Goal: Task Accomplishment & Management: Manage account settings

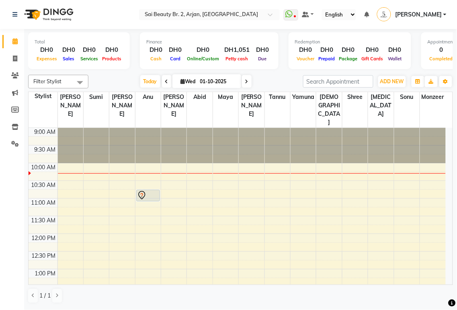
click at [145, 199] on div at bounding box center [148, 200] width 23 height 3
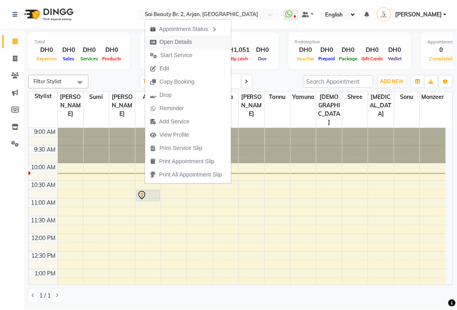
click at [198, 42] on button "Open Details" at bounding box center [188, 41] width 86 height 13
select select "7"
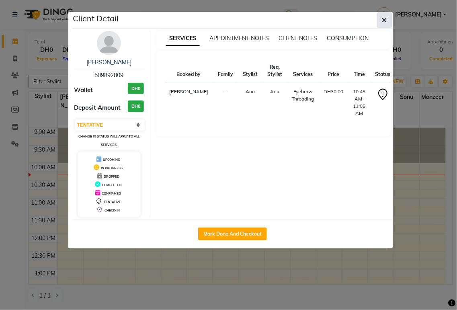
click at [385, 19] on icon "button" at bounding box center [384, 20] width 5 height 6
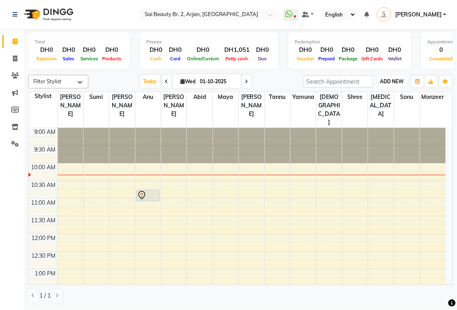
click at [392, 83] on span "ADD NEW" at bounding box center [392, 81] width 24 height 6
click at [376, 96] on button "Add Appointment" at bounding box center [375, 96] width 64 height 10
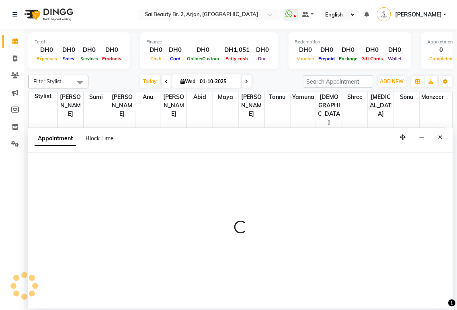
select select "tentative"
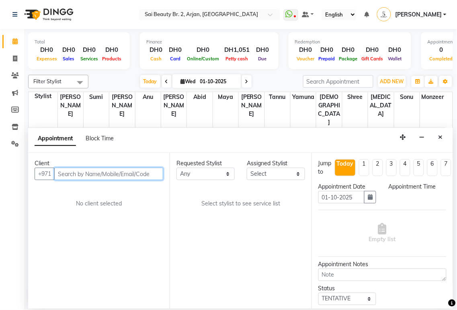
select select "600"
click at [92, 175] on input "text" at bounding box center [108, 174] width 109 height 12
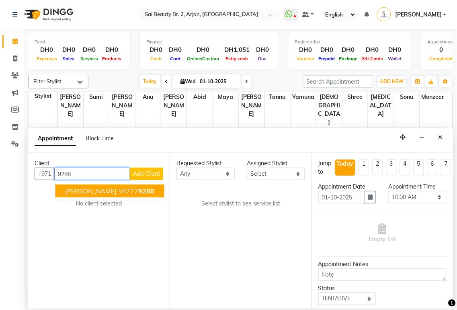
click at [139, 191] on span "9288" at bounding box center [147, 191] width 16 height 8
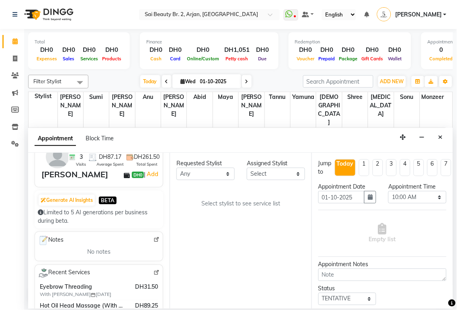
scroll to position [83, 0]
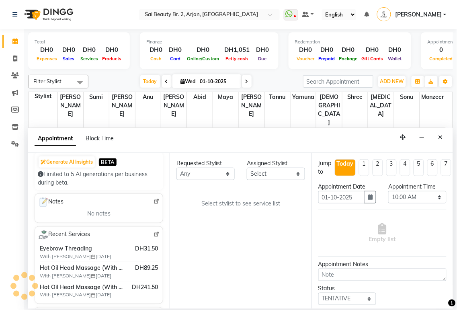
type input "547779288"
click at [226, 178] on select "Any [PERSON_NAME][MEDICAL_DATA] [PERSON_NAME] [PERSON_NAME] [PERSON_NAME] Gita …" at bounding box center [206, 174] width 58 height 12
select select "57509"
click at [177, 168] on select "Any [PERSON_NAME][MEDICAL_DATA] [PERSON_NAME] [PERSON_NAME] [PERSON_NAME] Gita …" at bounding box center [206, 174] width 58 height 12
select select "57509"
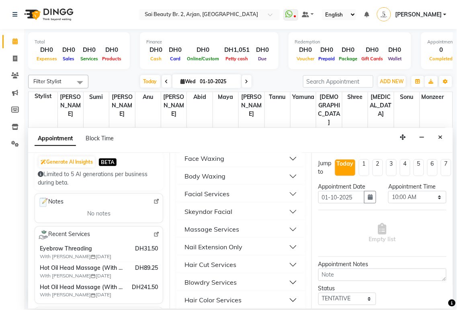
scroll to position [305, 0]
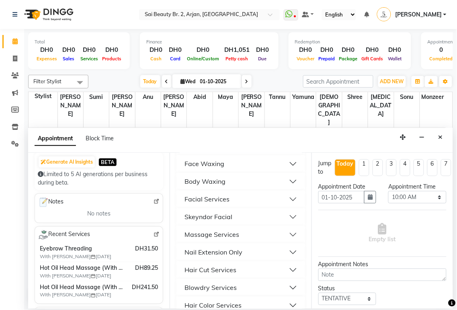
click at [288, 136] on button "Threading Services" at bounding box center [241, 128] width 122 height 14
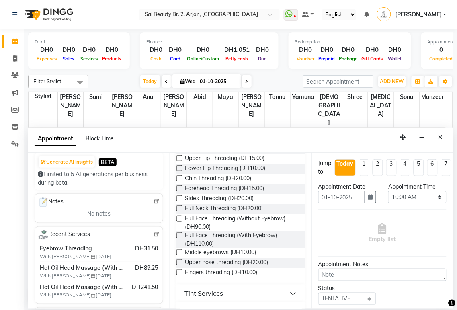
click at [180, 151] on label at bounding box center [180, 148] width 6 height 6
click at [180, 152] on input "checkbox" at bounding box center [179, 148] width 5 height 5
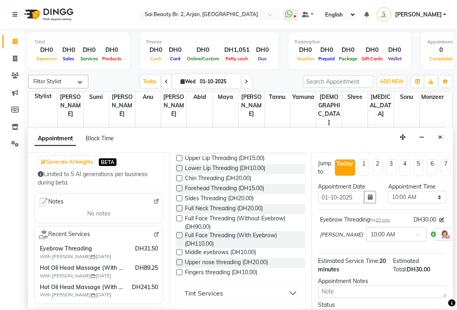
checkbox input "false"
click at [432, 192] on select "Select 10:00 AM 10:05 AM 10:10 AM 10:15 AM 10:20 AM 10:25 AM 10:30 AM 10:35 AM …" at bounding box center [418, 197] width 58 height 12
select select "640"
click at [389, 191] on select "Select 10:00 AM 10:05 AM 10:10 AM 10:15 AM 10:20 AM 10:25 AM 10:30 AM 10:35 AM …" at bounding box center [418, 197] width 58 height 12
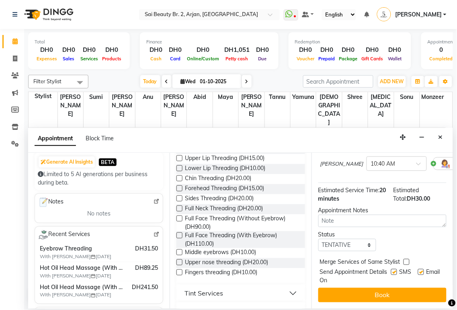
click at [407, 259] on label at bounding box center [407, 262] width 6 height 6
click at [407, 260] on input "checkbox" at bounding box center [406, 262] width 5 height 5
checkbox input "true"
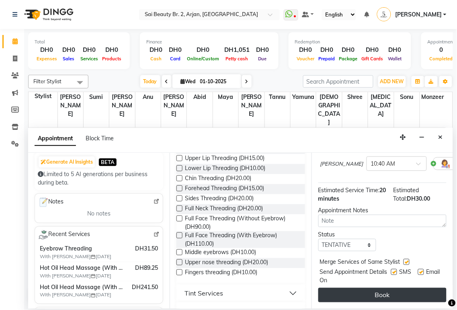
click at [399, 288] on button "Book" at bounding box center [383, 295] width 128 height 14
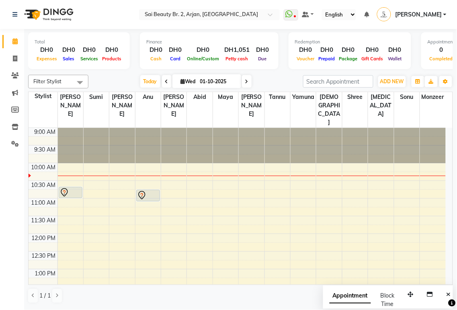
click at [245, 81] on icon at bounding box center [246, 81] width 3 height 5
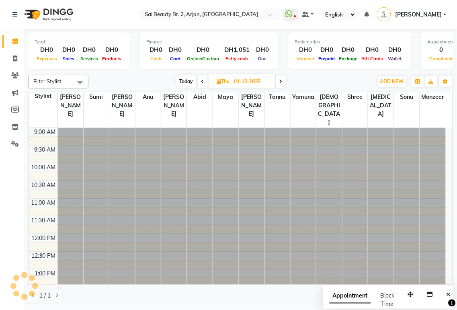
type input "02-10-2025"
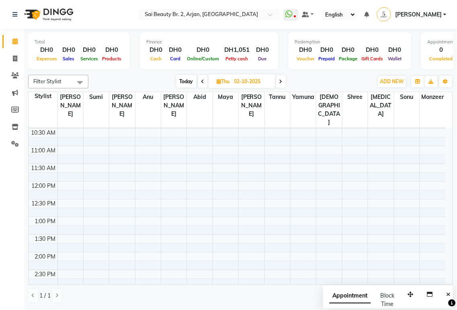
scroll to position [45, 0]
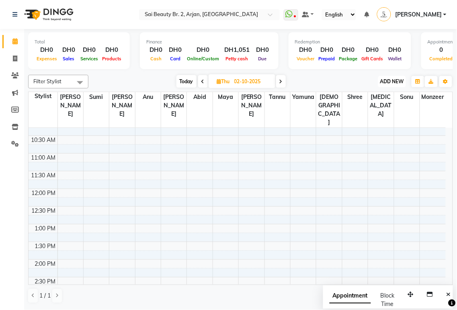
click at [394, 79] on span "ADD NEW" at bounding box center [392, 81] width 24 height 6
click at [377, 96] on button "Add Appointment" at bounding box center [375, 96] width 64 height 10
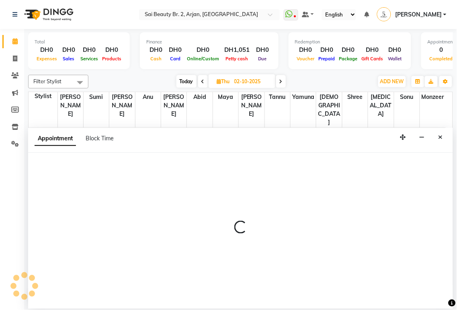
select select "600"
select select "tentative"
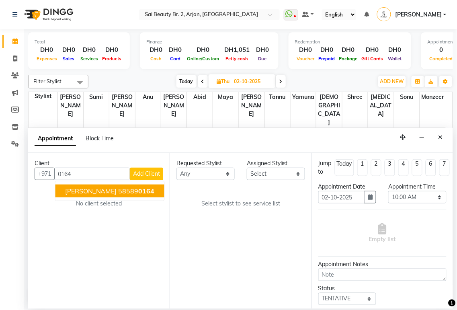
click at [139, 193] on span "0164" at bounding box center [147, 191] width 16 height 8
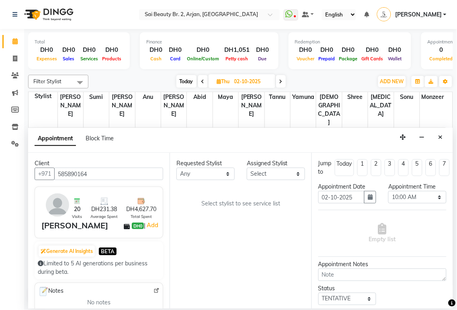
type input "585890164"
click at [217, 177] on select "Any [PERSON_NAME][MEDICAL_DATA] [PERSON_NAME] [PERSON_NAME] [PERSON_NAME] Gita …" at bounding box center [206, 174] width 58 height 12
select select "59424"
click at [177, 168] on select "Any [PERSON_NAME][MEDICAL_DATA] [PERSON_NAME] [PERSON_NAME] [PERSON_NAME] Gita …" at bounding box center [206, 174] width 58 height 12
select select "59424"
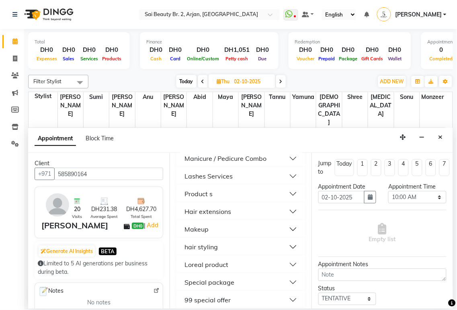
scroll to position [525, 0]
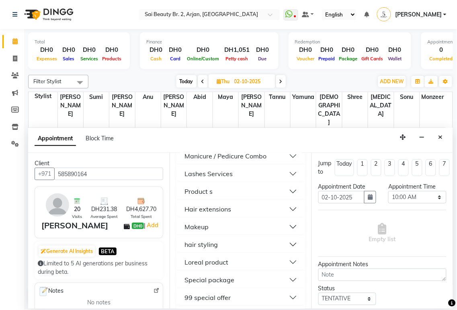
click at [287, 146] on button "Manicure Services" at bounding box center [241, 138] width 122 height 14
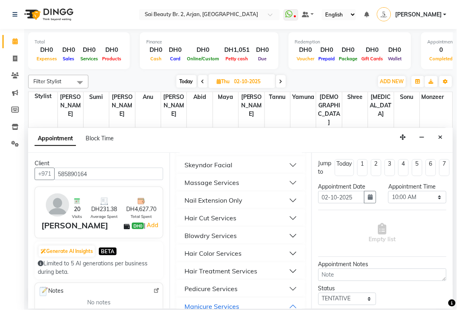
scroll to position [332, 0]
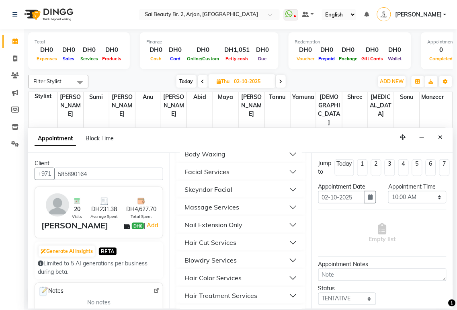
click at [286, 232] on button "Nail Extension Only" at bounding box center [241, 225] width 122 height 14
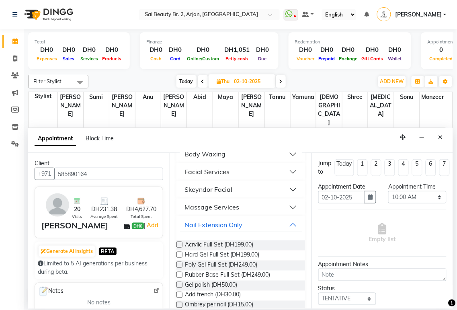
click at [181, 258] on label at bounding box center [180, 255] width 6 height 6
click at [181, 258] on input "checkbox" at bounding box center [179, 255] width 5 height 5
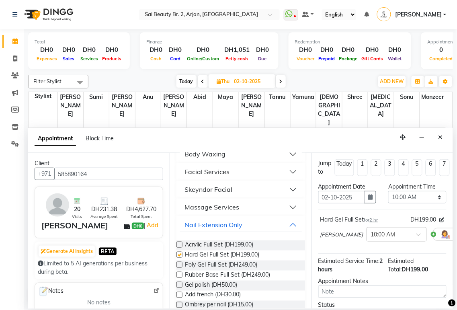
checkbox input "false"
click at [424, 198] on select "Select 10:00 AM 10:05 AM 10:10 AM 10:15 AM 10:20 AM 10:25 AM 10:30 AM 10:35 AM …" at bounding box center [418, 197] width 58 height 12
select select "1080"
click at [389, 191] on select "Select 10:00 AM 10:05 AM 10:10 AM 10:15 AM 10:20 AM 10:25 AM 10:30 AM 10:35 AM …" at bounding box center [418, 197] width 58 height 12
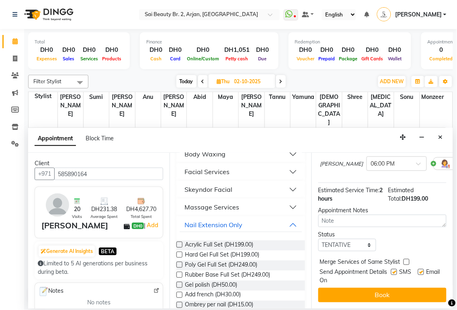
click at [407, 259] on label at bounding box center [407, 262] width 6 height 6
click at [407, 260] on input "checkbox" at bounding box center [406, 262] width 5 height 5
checkbox input "true"
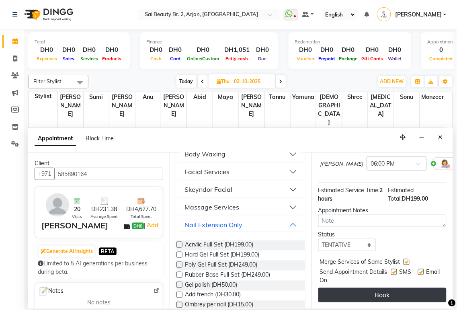
click at [401, 294] on button "Book" at bounding box center [383, 295] width 128 height 14
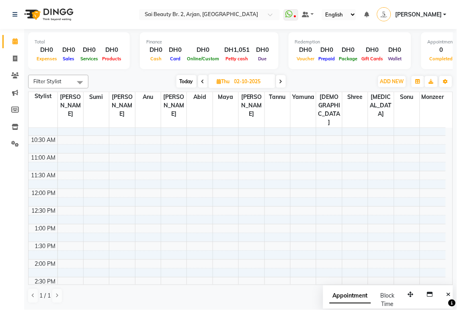
click at [183, 86] on span "Today" at bounding box center [187, 81] width 20 height 12
type input "01-10-2025"
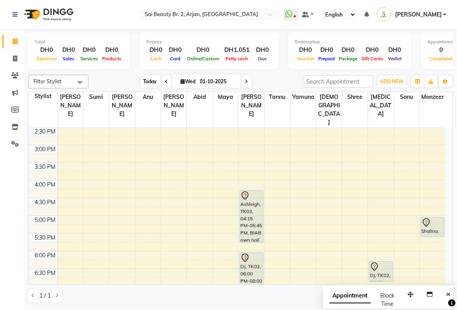
scroll to position [198, 0]
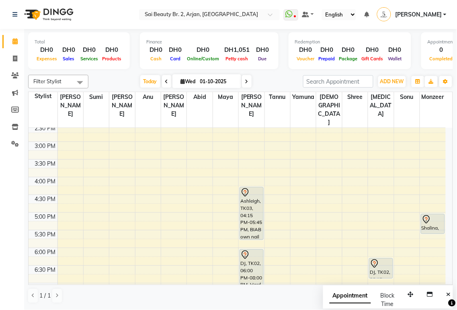
click at [263, 206] on div "Ashleigh, TK03, 04:15 PM-05:45 PM, BIAB own nail" at bounding box center [251, 213] width 23 height 52
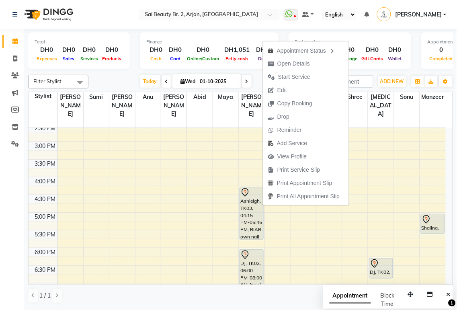
click at [130, 84] on div "[DATE] [DATE]" at bounding box center [196, 82] width 207 height 12
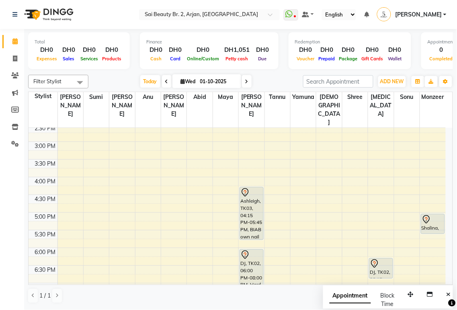
click at [251, 211] on div "Ashleigh, TK03, 04:15 PM-05:45 PM, BIAB own nail" at bounding box center [251, 213] width 23 height 52
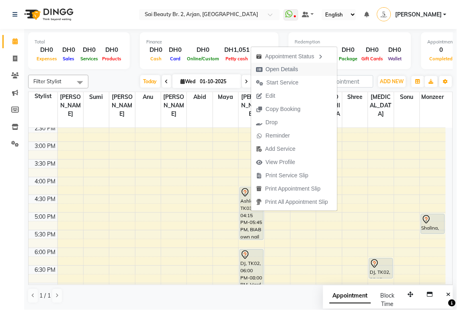
click at [284, 69] on span "Open Details" at bounding box center [282, 69] width 33 height 8
select select "7"
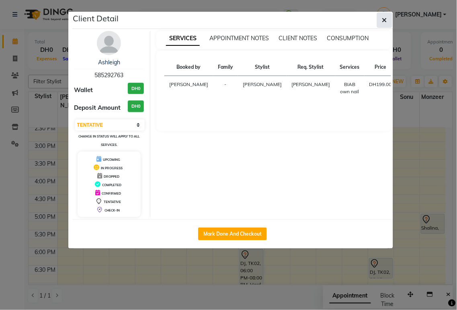
click at [385, 20] on icon "button" at bounding box center [384, 20] width 5 height 6
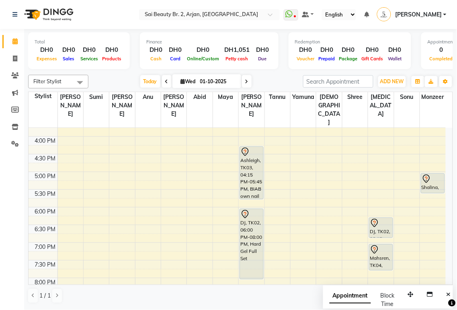
scroll to position [243, 0]
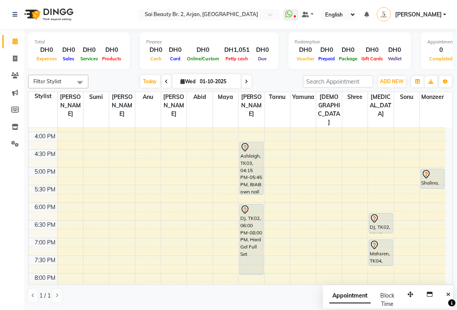
click at [249, 221] on div "DJ, TK02, 06:00 PM-08:00 PM, Hard Gel Full Set" at bounding box center [251, 240] width 23 height 70
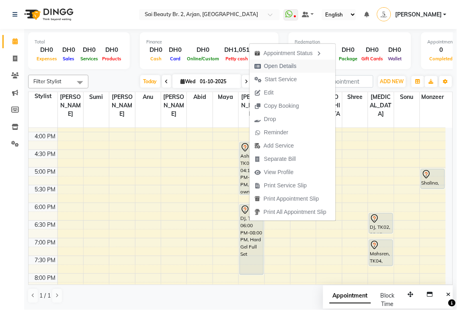
click at [284, 68] on span "Open Details" at bounding box center [280, 66] width 33 height 8
select select "7"
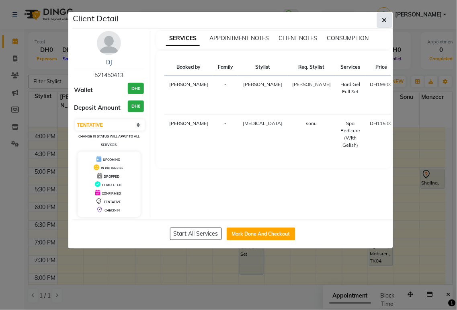
click at [385, 19] on icon "button" at bounding box center [384, 20] width 5 height 6
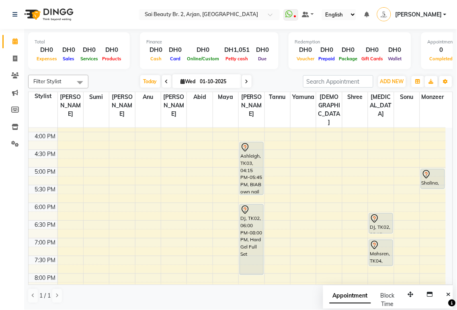
click at [385, 240] on div "Mahsren, TK04, 07:00 PM-07:45 PM, Mani/Pedi (With Normal Color)" at bounding box center [381, 253] width 23 height 26
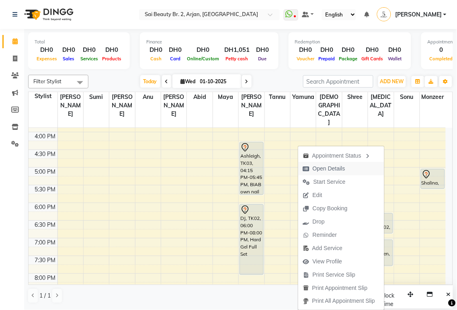
click at [331, 168] on span "Open Details" at bounding box center [329, 169] width 33 height 8
select select "7"
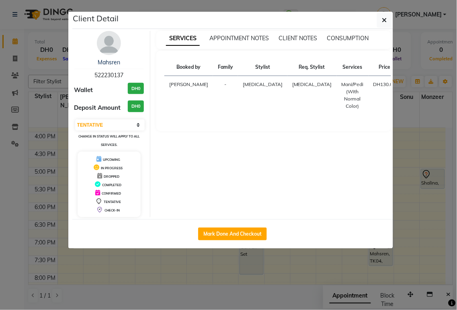
click at [241, 300] on ngb-modal-window "Client Detail Mahsren 522230137 Wallet DH0 Deposit Amount DH0 Select IN SERVICE…" at bounding box center [228, 155] width 457 height 310
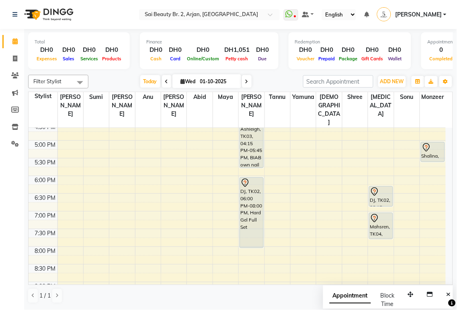
scroll to position [268, 0]
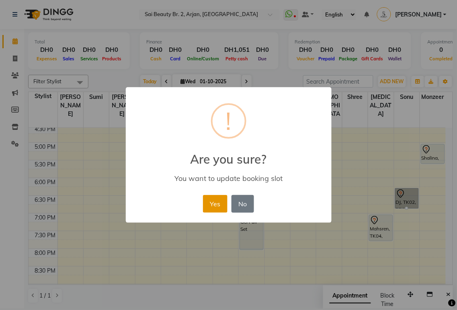
click at [215, 207] on button "Yes" at bounding box center [215, 204] width 25 height 18
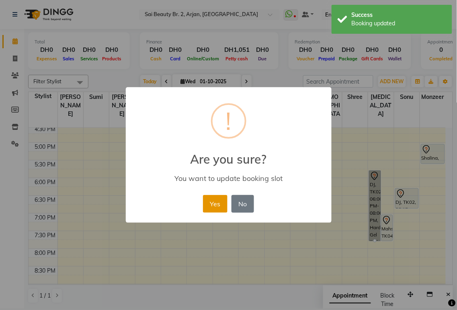
click at [222, 204] on button "Yes" at bounding box center [215, 204] width 25 height 18
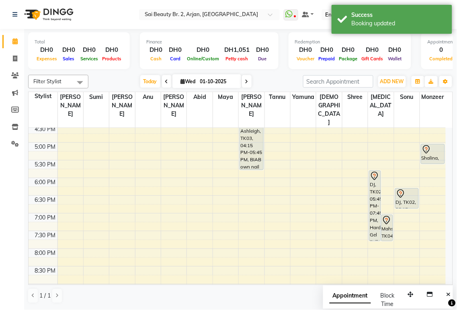
click at [392, 215] on div "Mahsren, TK04, 07:00 PM-07:45 PM, Mani/Pedi (With Normal Color)" at bounding box center [387, 228] width 11 height 26
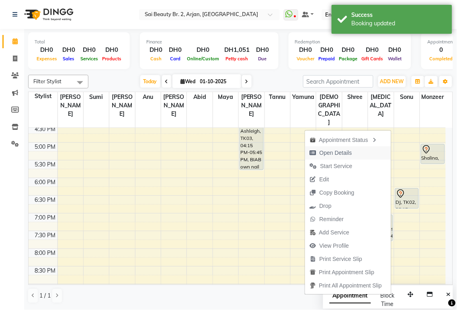
click at [343, 154] on span "Open Details" at bounding box center [336, 153] width 33 height 8
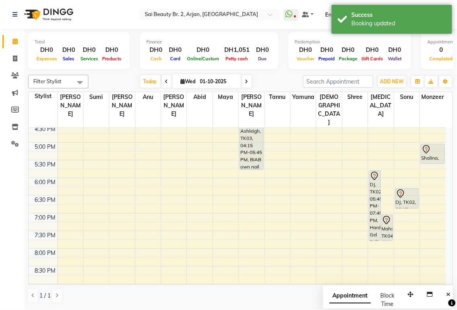
click at [387, 215] on div "Mahsren, TK04, 07:00 PM-07:45 PM, Mani/Pedi (With Normal Color)" at bounding box center [387, 228] width 11 height 26
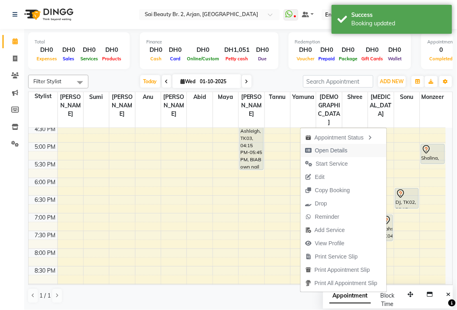
click at [338, 152] on span "Open Details" at bounding box center [331, 150] width 33 height 8
select select "7"
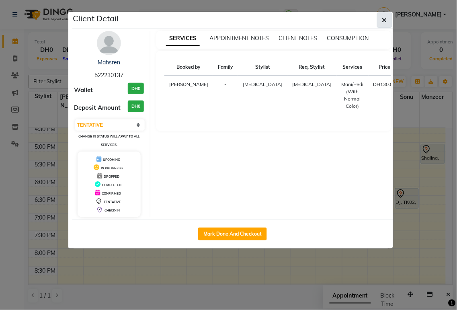
click at [387, 20] on icon "button" at bounding box center [384, 20] width 5 height 6
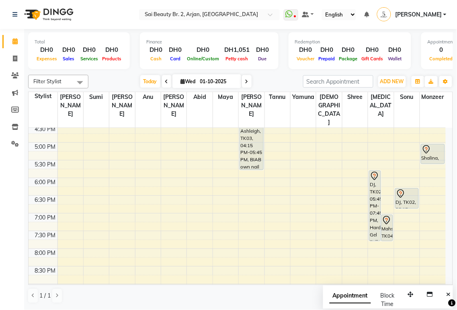
click at [390, 215] on div "Mahsren, TK04, 07:00 PM-07:45 PM, Mani/Pedi (With Normal Color)" at bounding box center [387, 228] width 11 height 26
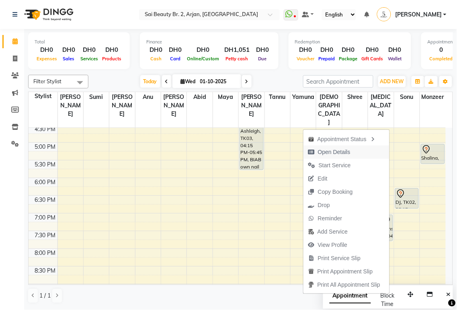
click at [343, 152] on span "Open Details" at bounding box center [334, 152] width 33 height 8
select select "7"
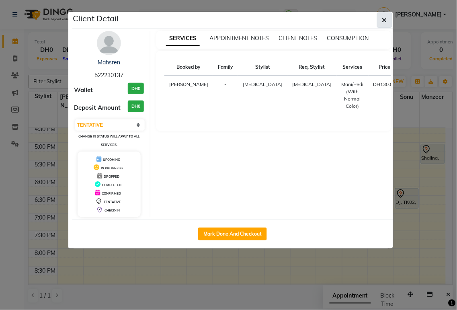
click at [385, 21] on icon "button" at bounding box center [384, 20] width 5 height 6
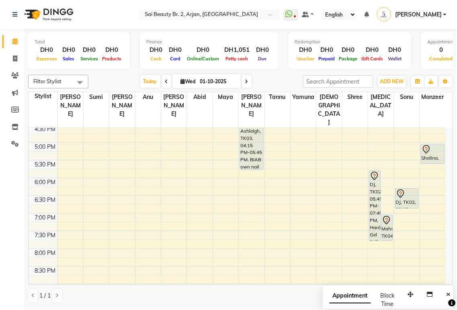
click at [396, 207] on div at bounding box center [407, 208] width 23 height 3
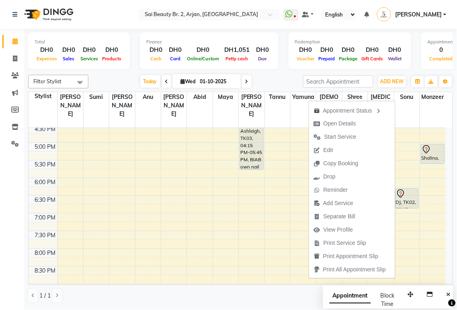
click at [408, 67] on div "Total DH0 Expenses DH0 Sales DH0 Services DH0 Products Finance DH0 Cash DH0 Car…" at bounding box center [240, 51] width 425 height 39
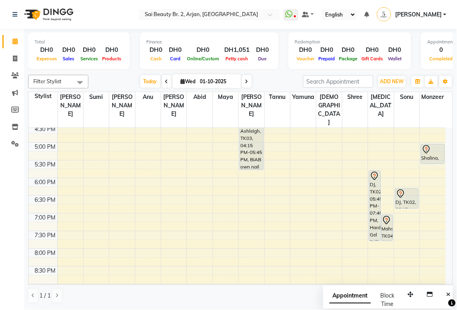
click at [373, 171] on div "DJ, TK02, 05:45 PM-07:45 PM, Hard Gel Full Set" at bounding box center [375, 206] width 11 height 70
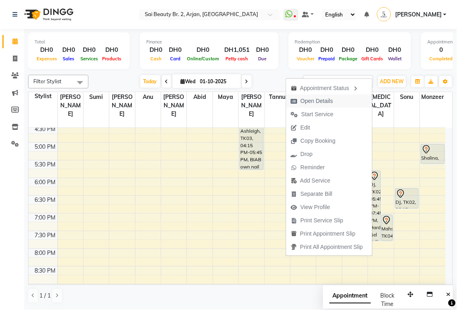
click at [332, 103] on span "Open Details" at bounding box center [312, 101] width 52 height 13
select select "7"
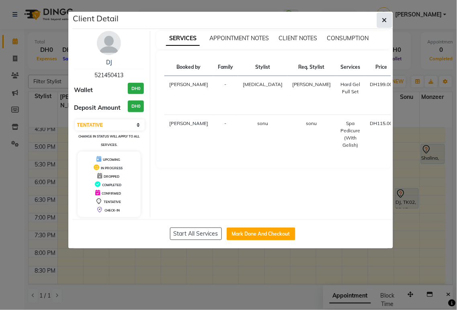
click at [383, 23] on icon "button" at bounding box center [384, 20] width 5 height 6
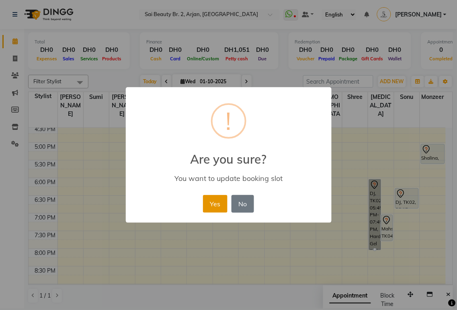
click at [218, 210] on button "Yes" at bounding box center [215, 204] width 25 height 18
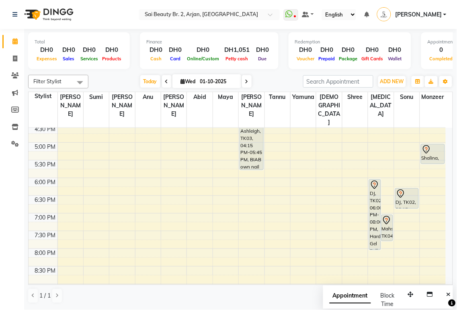
click at [372, 204] on div "DJ, TK02, 06:00 PM-08:00 PM, Hard Gel Full Set" at bounding box center [375, 215] width 11 height 70
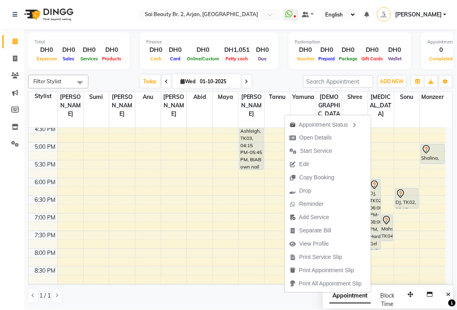
click at [387, 216] on icon at bounding box center [387, 221] width 10 height 10
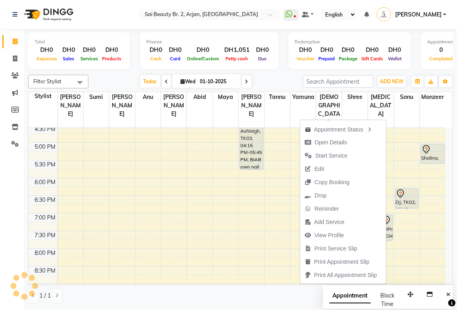
click at [115, 93] on span "[PERSON_NAME]" at bounding box center [121, 105] width 25 height 27
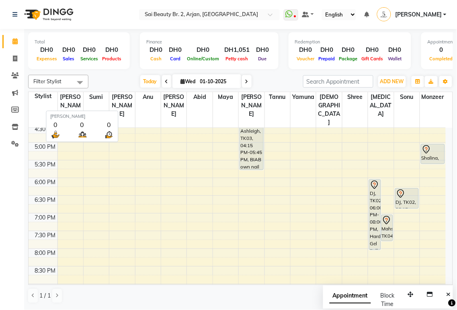
click at [382, 195] on td at bounding box center [252, 199] width 389 height 9
click at [372, 184] on div "DJ, TK02, 06:00 PM-08:00 PM, Hard Gel Full Set" at bounding box center [375, 215] width 11 height 70
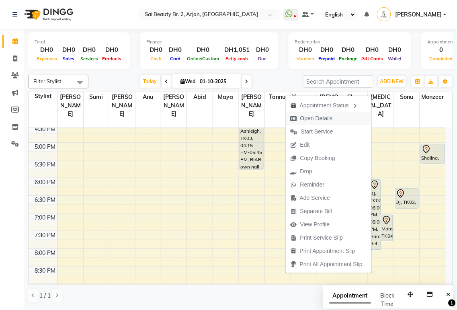
click at [308, 117] on span "Open Details" at bounding box center [316, 118] width 33 height 8
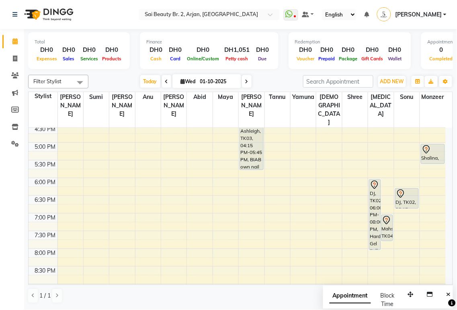
click at [376, 187] on div "DJ, TK02, 06:00 PM-08:00 PM, Hard Gel Full Set" at bounding box center [375, 215] width 11 height 70
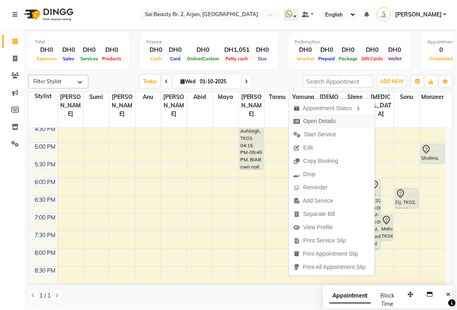
click at [304, 121] on span "Open Details" at bounding box center [320, 121] width 33 height 8
select select "7"
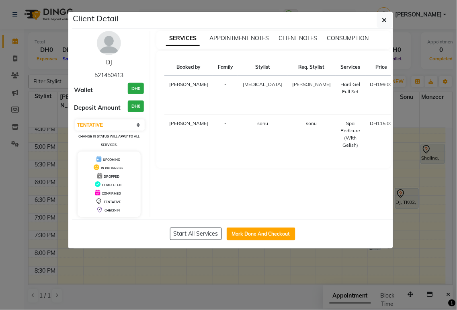
click at [109, 62] on link "DJ" at bounding box center [109, 62] width 6 height 7
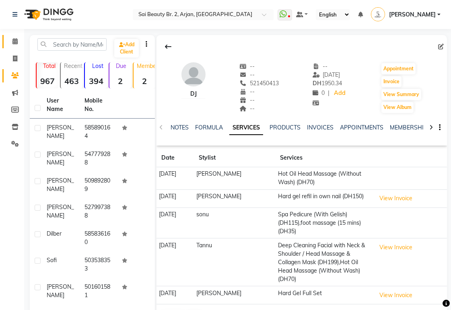
click at [16, 44] on icon at bounding box center [14, 41] width 5 height 6
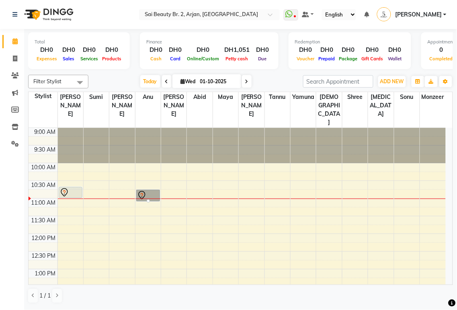
click at [116, 93] on span "[PERSON_NAME]" at bounding box center [121, 105] width 25 height 27
click at [145, 198] on td at bounding box center [252, 202] width 389 height 9
click at [148, 191] on div at bounding box center [148, 196] width 23 height 10
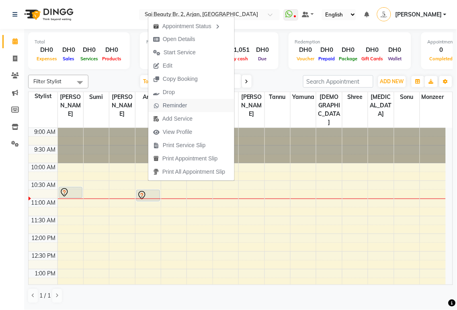
click at [169, 105] on span "Reminder" at bounding box center [175, 105] width 25 height 8
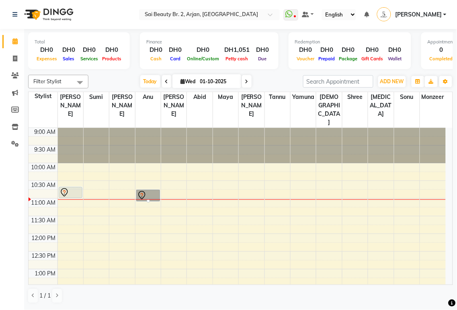
click at [109, 84] on div "[DATE] [DATE]" at bounding box center [196, 82] width 207 height 12
click at [154, 191] on div at bounding box center [148, 196] width 23 height 10
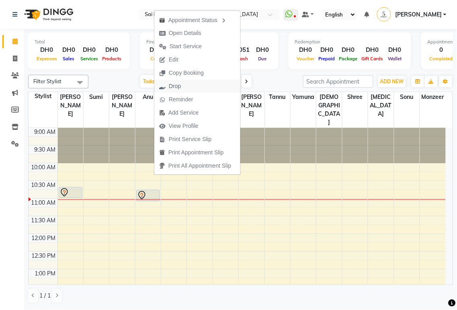
click at [179, 88] on span "Drop" at bounding box center [175, 86] width 12 height 8
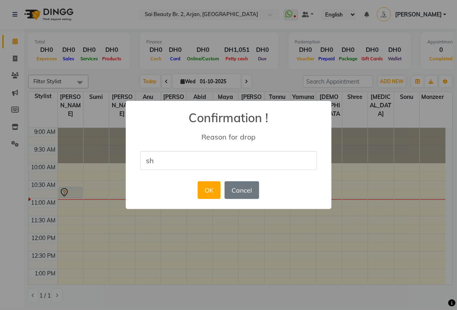
type input "She has canceled the appointment."
click at [211, 191] on button "OK" at bounding box center [209, 190] width 23 height 18
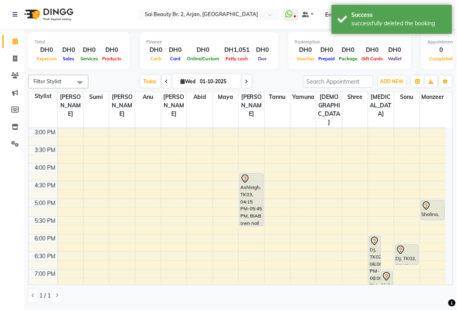
scroll to position [210, 0]
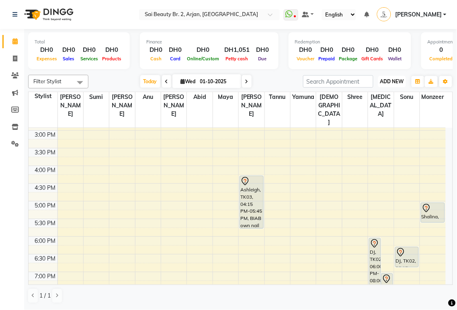
click at [393, 82] on span "ADD NEW" at bounding box center [392, 81] width 24 height 6
click at [380, 98] on button "Add Appointment" at bounding box center [375, 96] width 64 height 10
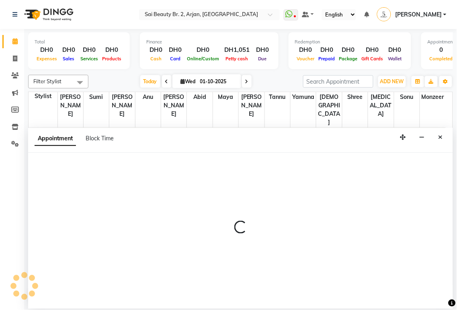
select select "600"
select select "tentative"
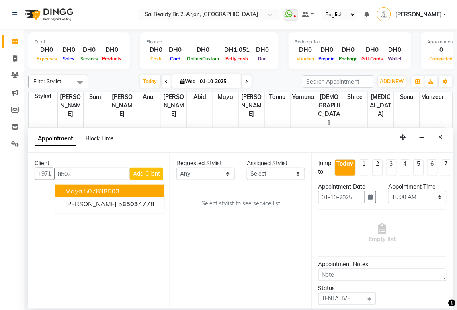
click at [107, 192] on span "8503" at bounding box center [112, 191] width 16 height 8
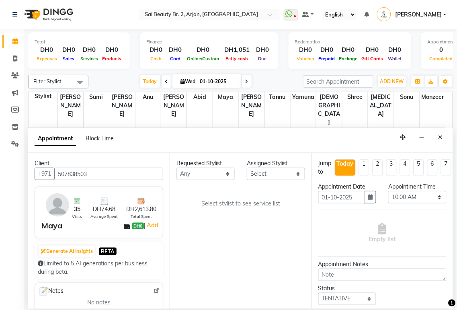
type input "507838503"
click at [220, 176] on select "Any [PERSON_NAME][MEDICAL_DATA] [PERSON_NAME] [PERSON_NAME] [PERSON_NAME] Gita …" at bounding box center [206, 174] width 58 height 12
select select "66174"
click at [177, 168] on select "Any [PERSON_NAME][MEDICAL_DATA] [PERSON_NAME] [PERSON_NAME] [PERSON_NAME] Gita …" at bounding box center [206, 174] width 58 height 12
select select "66174"
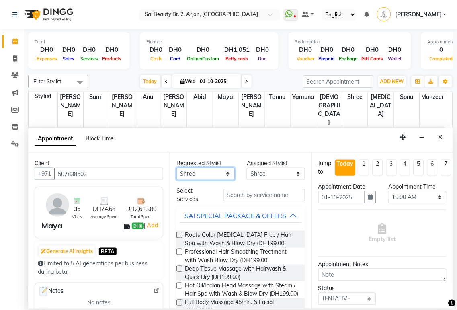
click at [223, 177] on select "Any [PERSON_NAME][MEDICAL_DATA] [PERSON_NAME] [PERSON_NAME] [PERSON_NAME] Gita …" at bounding box center [206, 174] width 58 height 12
select select "72771"
click at [177, 168] on select "Any [PERSON_NAME][MEDICAL_DATA] [PERSON_NAME] [PERSON_NAME] [PERSON_NAME] Gita …" at bounding box center [206, 174] width 58 height 12
select select "72771"
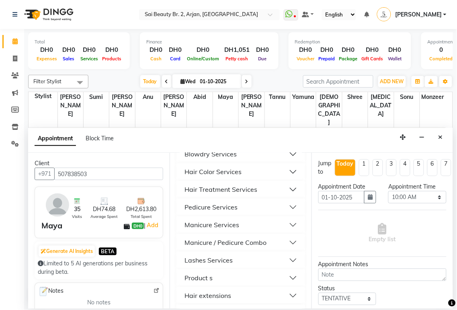
scroll to position [444, 0]
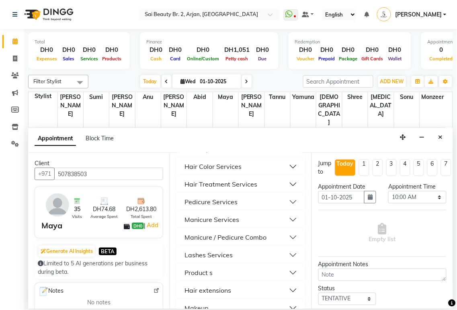
click at [286, 227] on button "Manicure Services" at bounding box center [241, 220] width 122 height 14
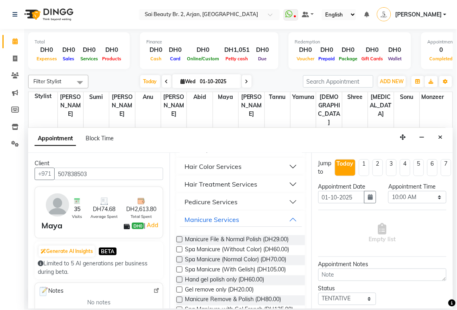
click at [177, 243] on label at bounding box center [180, 239] width 6 height 6
click at [177, 243] on input "checkbox" at bounding box center [179, 240] width 5 height 5
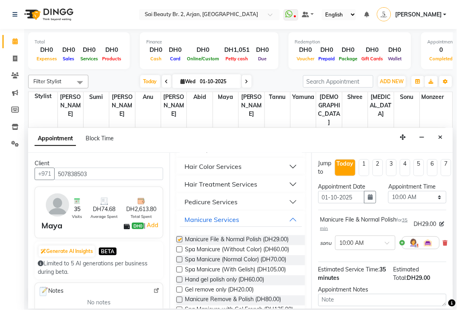
checkbox input "false"
click at [431, 197] on select "Select 10:00 AM 10:05 AM 10:10 AM 10:15 AM 10:20 AM 10:25 AM 10:30 AM 10:35 AM …" at bounding box center [418, 197] width 58 height 12
select select "665"
click at [389, 191] on select "Select 10:00 AM 10:05 AM 10:10 AM 10:15 AM 10:20 AM 10:25 AM 10:30 AM 10:35 AM …" at bounding box center [418, 197] width 58 height 12
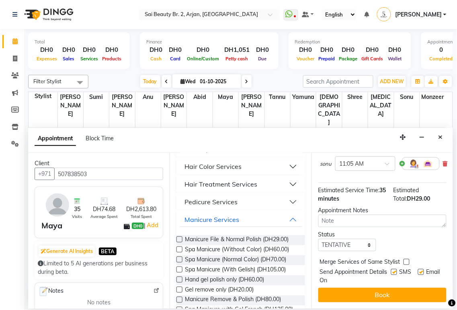
scroll to position [86, 0]
click at [407, 259] on label at bounding box center [407, 262] width 6 height 6
click at [407, 260] on input "checkbox" at bounding box center [406, 262] width 5 height 5
checkbox input "true"
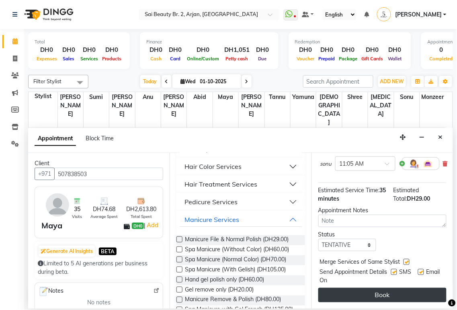
click at [397, 288] on button "Book" at bounding box center [383, 295] width 128 height 14
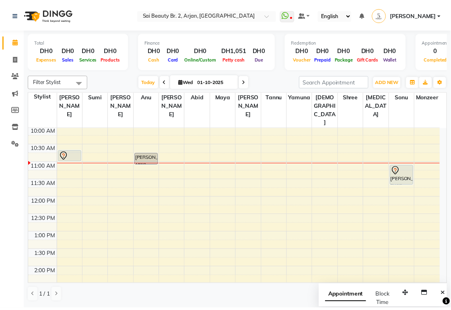
scroll to position [35, 0]
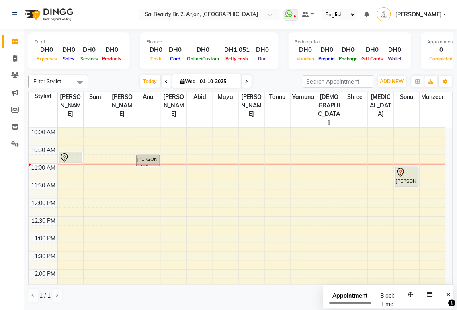
click at [77, 161] on div at bounding box center [70, 162] width 23 height 3
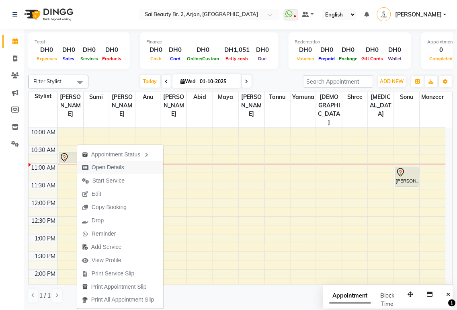
click at [122, 169] on span "Open Details" at bounding box center [108, 167] width 33 height 8
select select "7"
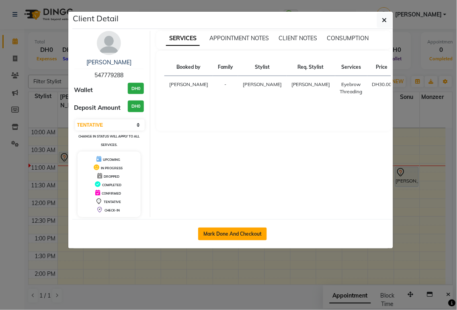
click at [241, 234] on button "Mark Done And Checkout" at bounding box center [232, 234] width 69 height 13
select select "service"
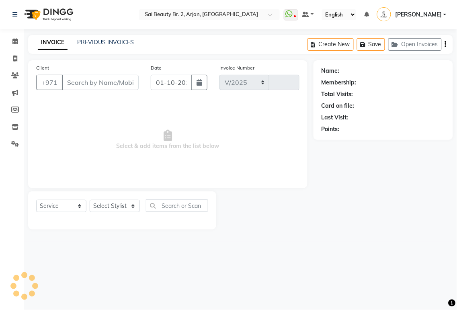
select select "6956"
type input "2341"
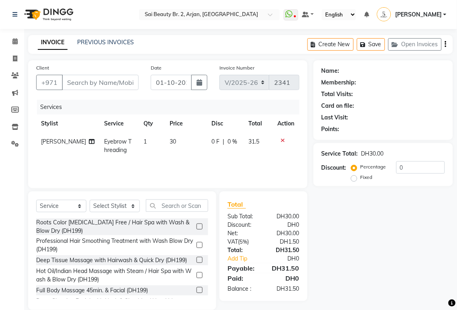
type input "547779288"
select select "57509"
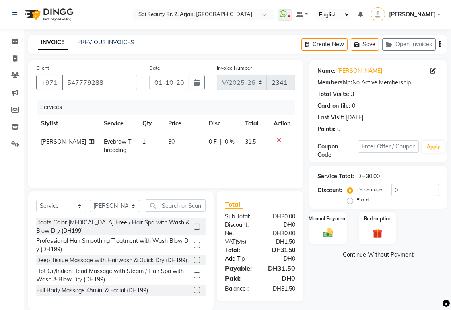
click at [233, 258] on link "Add Tip" at bounding box center [243, 259] width 48 height 8
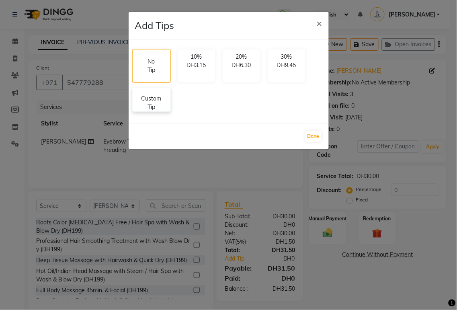
click at [147, 109] on p "Custom Tip" at bounding box center [152, 103] width 28 height 17
select select "57509"
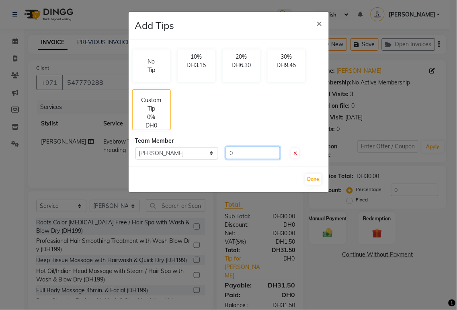
click at [240, 154] on input "0" at bounding box center [253, 153] width 54 height 12
type input "20"
click at [316, 179] on button "Done" at bounding box center [314, 179] width 16 height 11
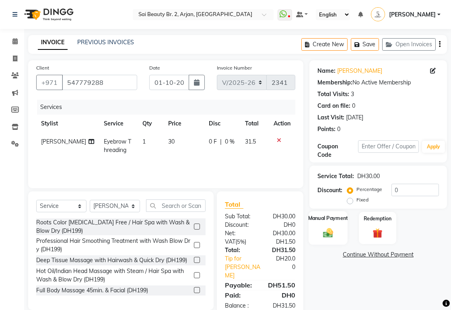
click at [318, 228] on div "Manual Payment" at bounding box center [327, 228] width 39 height 34
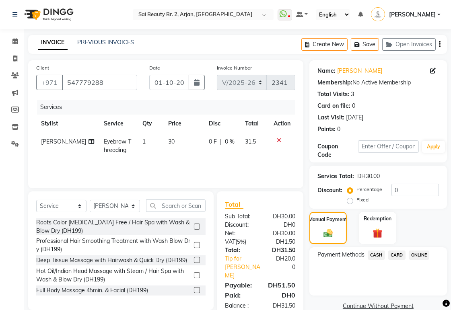
click at [400, 253] on span "CARD" at bounding box center [396, 255] width 17 height 9
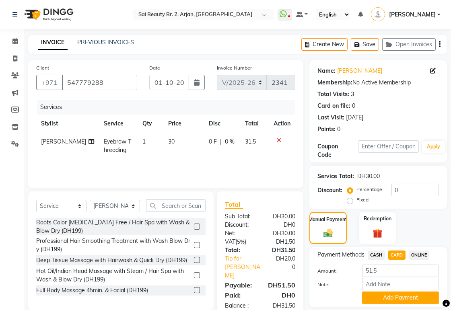
scroll to position [26, 0]
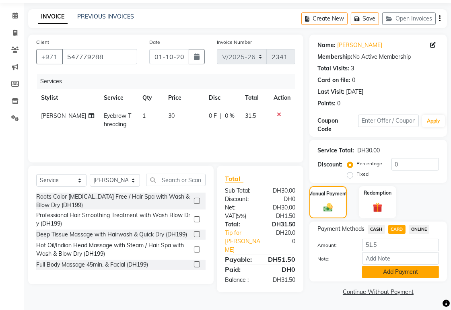
click at [417, 271] on button "Add Payment" at bounding box center [400, 272] width 77 height 12
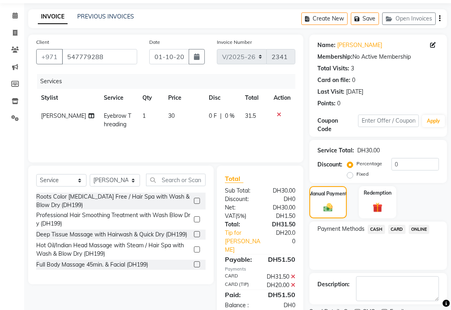
scroll to position [59, 0]
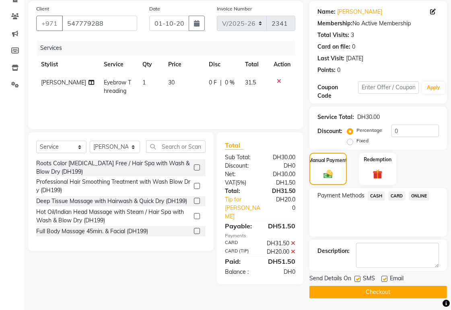
click at [395, 291] on button "Checkout" at bounding box center [378, 292] width 138 height 12
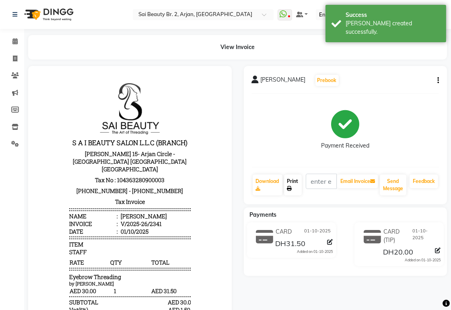
click at [292, 188] on link "Print" at bounding box center [293, 185] width 18 height 21
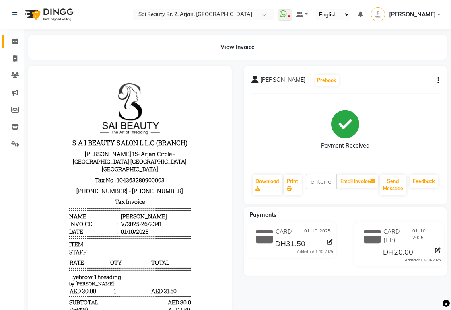
click at [21, 39] on span at bounding box center [15, 41] width 14 height 9
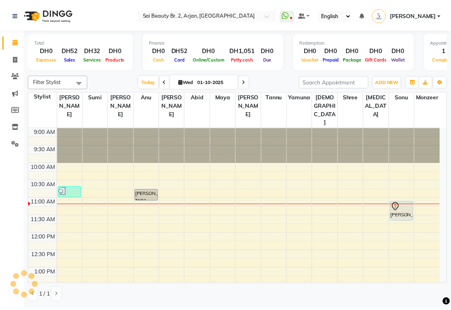
scroll to position [71, 0]
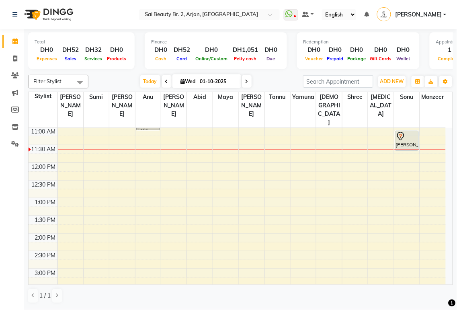
click at [401, 138] on icon at bounding box center [401, 138] width 1 height 1
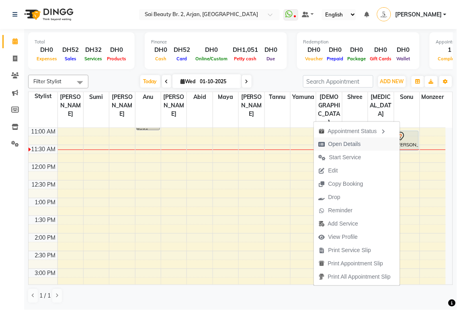
click at [345, 144] on span "Open Details" at bounding box center [345, 144] width 33 height 8
select select "7"
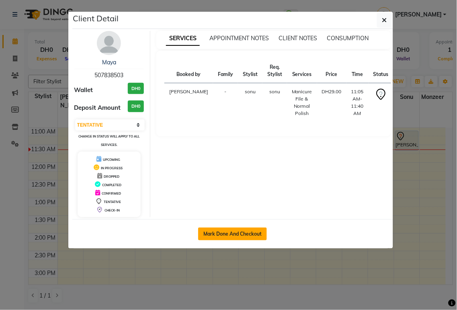
click at [244, 233] on button "Mark Done And Checkout" at bounding box center [232, 234] width 69 height 13
select select "service"
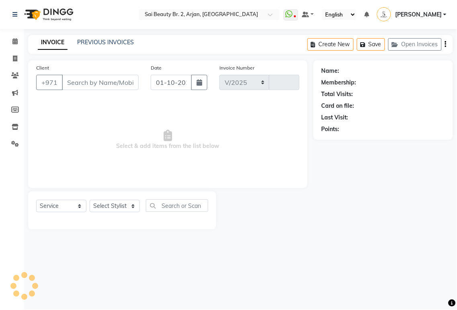
select select "6956"
type input "2342"
type input "507838503"
select select "72771"
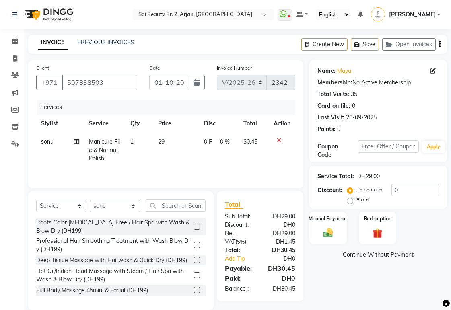
scroll to position [13, 0]
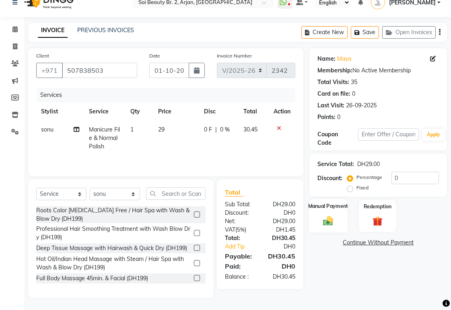
click at [324, 210] on div "Manual Payment" at bounding box center [327, 216] width 39 height 34
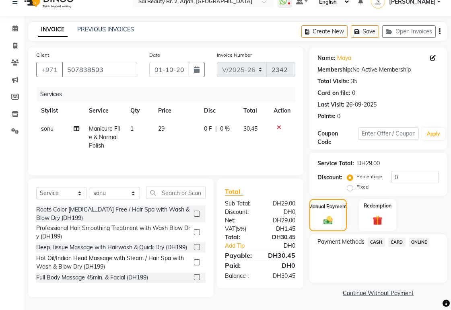
click at [397, 244] on span "CARD" at bounding box center [396, 242] width 17 height 9
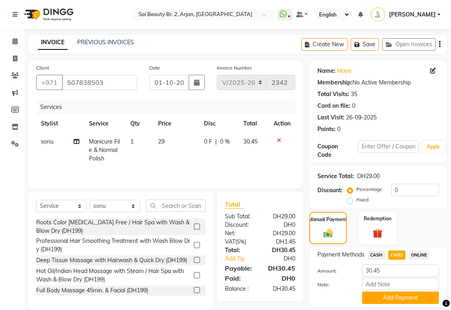
scroll to position [26, 0]
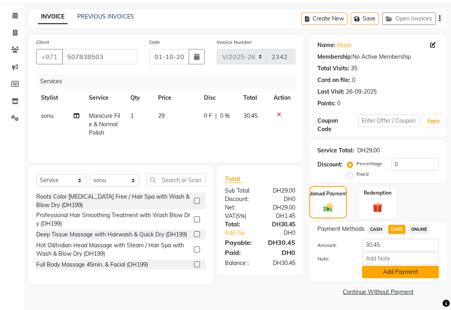
click at [419, 272] on button "Add Payment" at bounding box center [400, 272] width 77 height 12
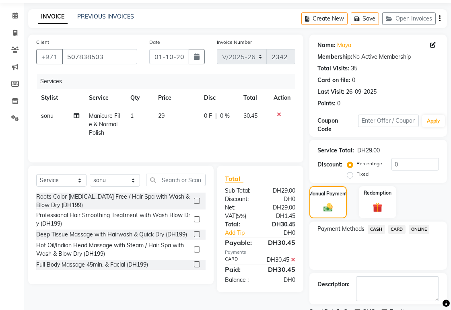
scroll to position [59, 0]
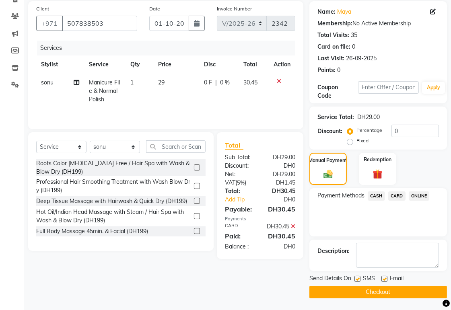
click at [414, 286] on button "Checkout" at bounding box center [378, 292] width 138 height 12
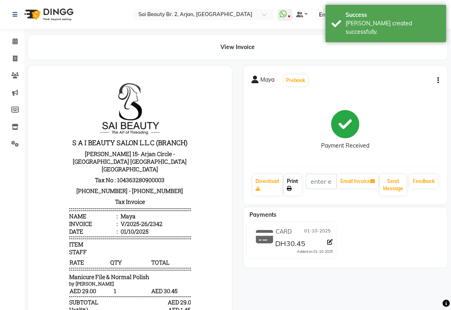
click at [298, 180] on link "Print" at bounding box center [293, 185] width 18 height 21
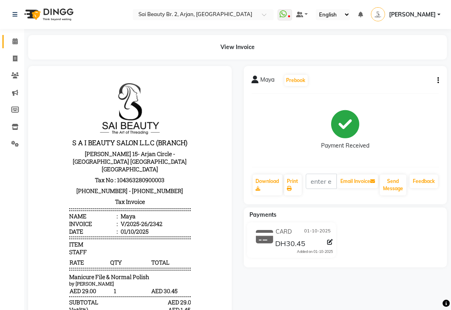
click at [14, 41] on icon at bounding box center [14, 41] width 5 height 6
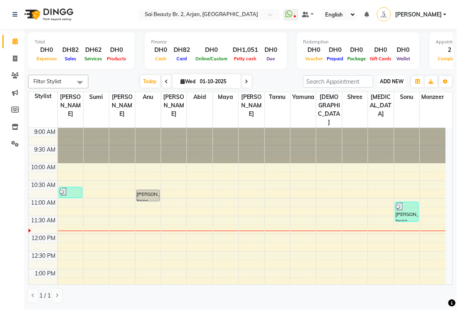
click at [392, 81] on span "ADD NEW" at bounding box center [392, 81] width 24 height 6
click at [374, 94] on button "Add Appointment" at bounding box center [375, 96] width 64 height 10
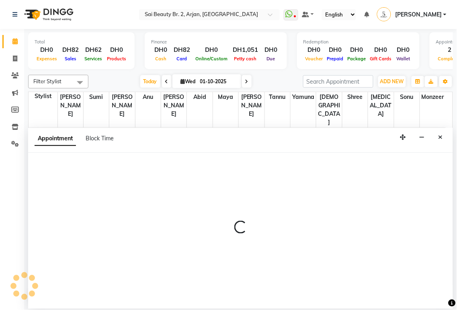
select select "600"
select select "tentative"
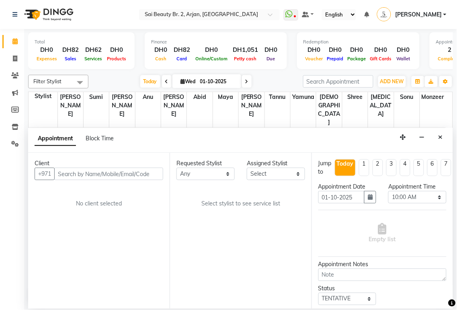
click at [76, 176] on input "text" at bounding box center [108, 174] width 109 height 12
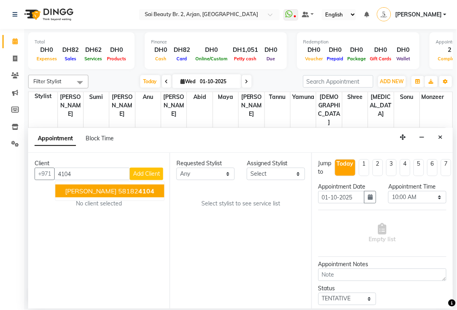
click at [139, 193] on span "4104" at bounding box center [147, 191] width 16 height 8
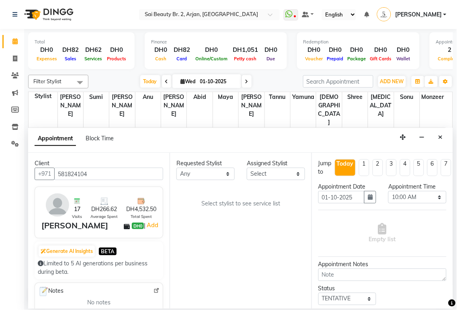
type input "581824104"
click at [222, 175] on select "Any [PERSON_NAME][MEDICAL_DATA] [PERSON_NAME] [PERSON_NAME] [PERSON_NAME] Gita …" at bounding box center [206, 174] width 58 height 12
select select "59424"
click at [177, 168] on select "Any [PERSON_NAME][MEDICAL_DATA] [PERSON_NAME] [PERSON_NAME] [PERSON_NAME] Gita …" at bounding box center [206, 174] width 58 height 12
select select "59424"
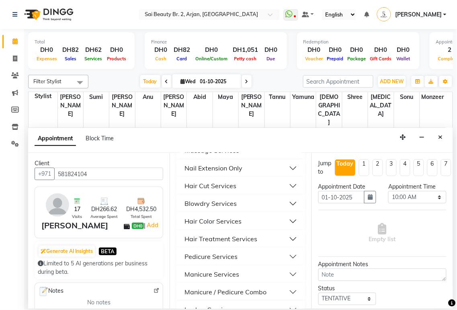
scroll to position [384, 0]
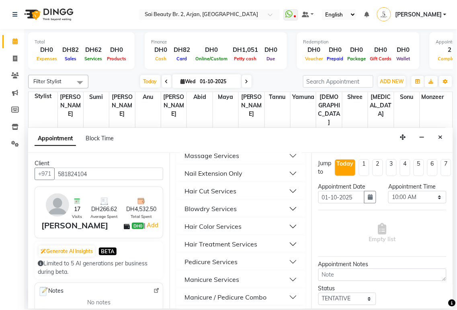
click at [282, 181] on button "Nail Extension Only" at bounding box center [241, 174] width 122 height 14
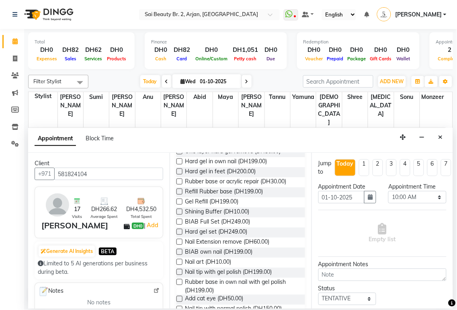
scroll to position [595, 0]
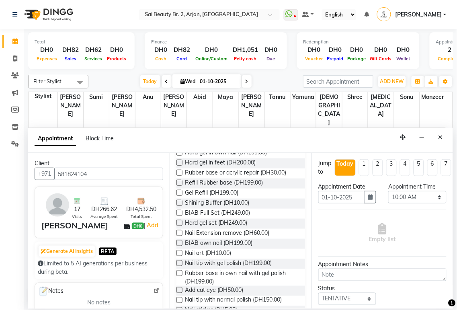
click at [180, 196] on label at bounding box center [180, 193] width 6 height 6
click at [180, 196] on input "checkbox" at bounding box center [179, 193] width 5 height 5
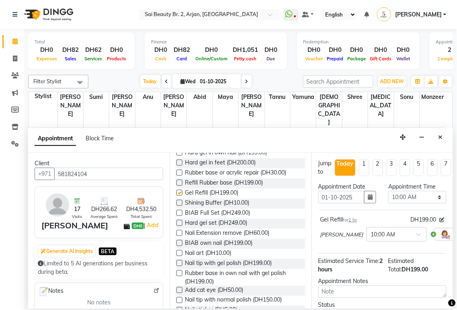
checkbox input "false"
click at [431, 199] on select "Select 10:00 AM 10:05 AM 10:10 AM 10:15 AM 10:20 AM 10:25 AM 10:30 AM 10:35 AM …" at bounding box center [418, 197] width 58 height 12
select select "780"
click at [389, 191] on select "Select 10:00 AM 10:05 AM 10:10 AM 10:15 AM 10:20 AM 10:25 AM 10:30 AM 10:35 AM …" at bounding box center [418, 197] width 58 height 12
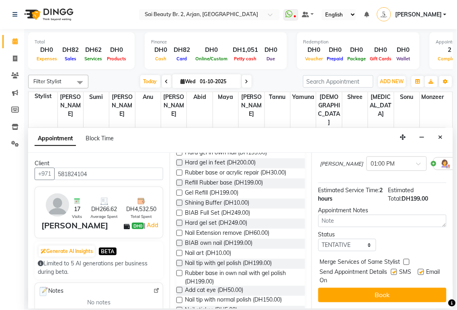
click at [407, 259] on label at bounding box center [407, 262] width 6 height 6
click at [407, 260] on input "checkbox" at bounding box center [406, 262] width 5 height 5
checkbox input "true"
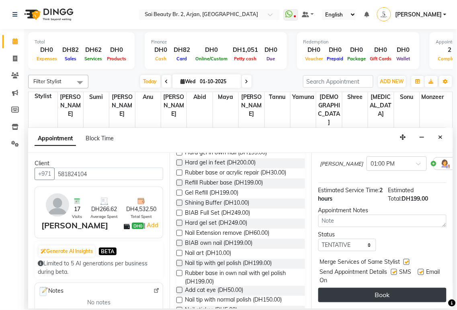
click at [403, 288] on button "Book" at bounding box center [383, 295] width 128 height 14
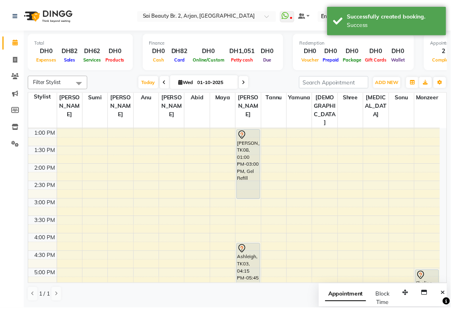
scroll to position [135, 0]
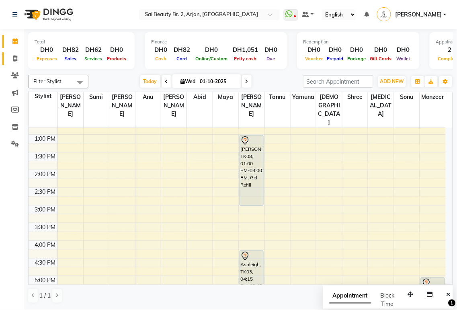
click at [14, 59] on icon at bounding box center [15, 59] width 4 height 6
select select "service"
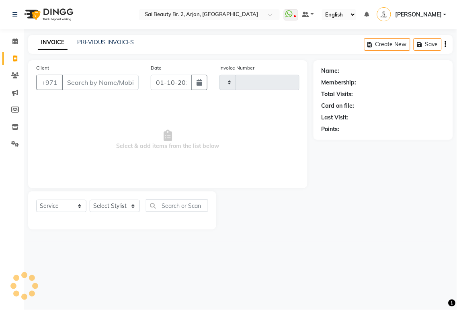
type input "2343"
select select "6956"
click at [130, 210] on select "Select Stylist" at bounding box center [115, 206] width 50 height 12
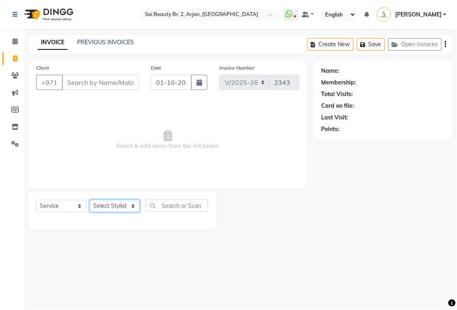
select select "57509"
click at [90, 200] on select "Select Stylist [PERSON_NAME][MEDICAL_DATA] [PERSON_NAME] [PERSON_NAME] [PERSON_…" at bounding box center [115, 206] width 50 height 12
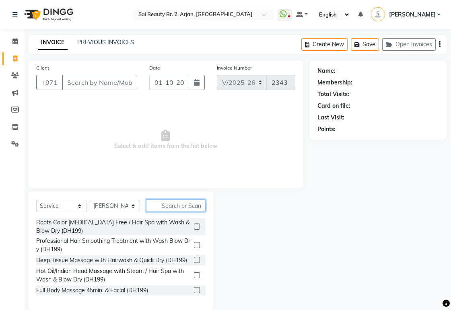
click at [176, 207] on input "text" at bounding box center [176, 205] width 60 height 12
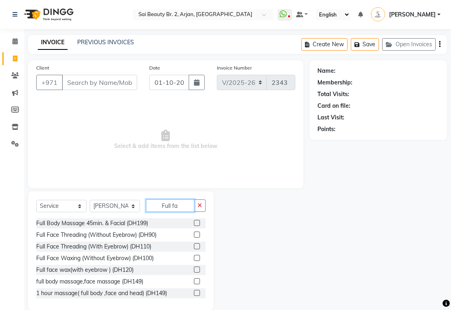
type input "Full fa"
click at [194, 270] on label at bounding box center [197, 270] width 6 height 6
click at [194, 270] on input "checkbox" at bounding box center [196, 269] width 5 height 5
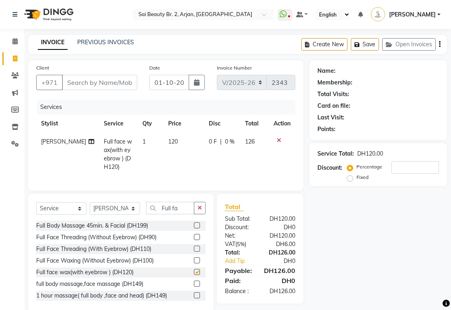
checkbox input "false"
click at [218, 141] on div "0 F | 0 %" at bounding box center [222, 142] width 27 height 8
select select "57509"
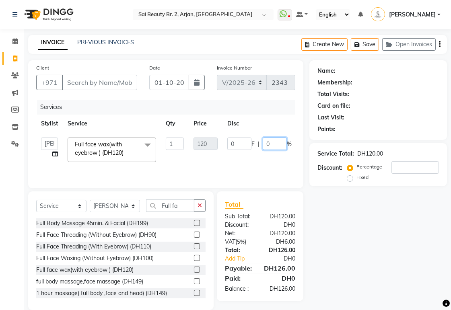
click at [270, 145] on input "0" at bounding box center [275, 144] width 24 height 12
type input "20"
click at [224, 164] on td "0 F | 20 %" at bounding box center [259, 150] width 74 height 34
select select "57509"
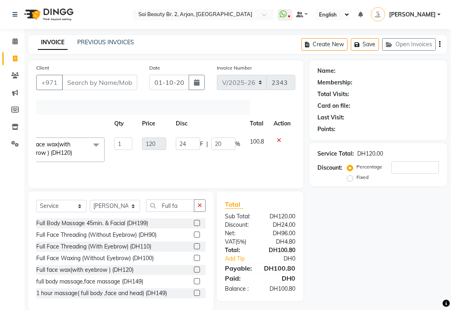
scroll to position [12, 0]
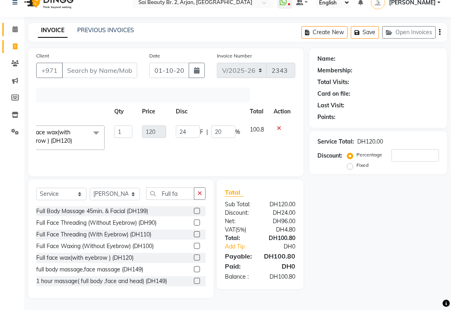
click at [14, 29] on icon at bounding box center [14, 29] width 5 height 6
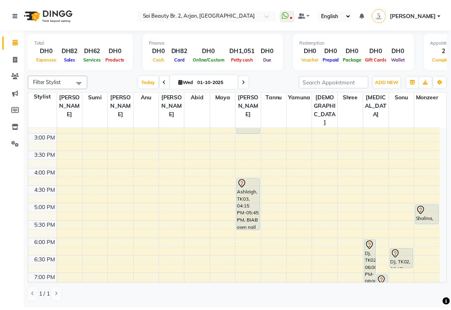
scroll to position [205, 0]
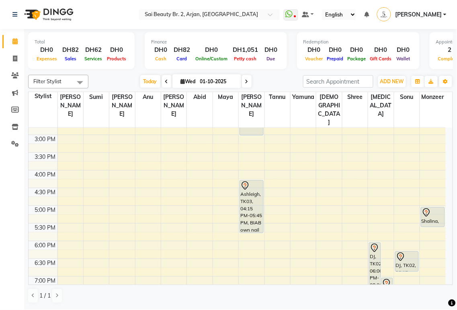
click at [431, 208] on div "Shalina, TK05, 05:00 PM-05:35 PM, Half Highlights Long" at bounding box center [433, 217] width 23 height 19
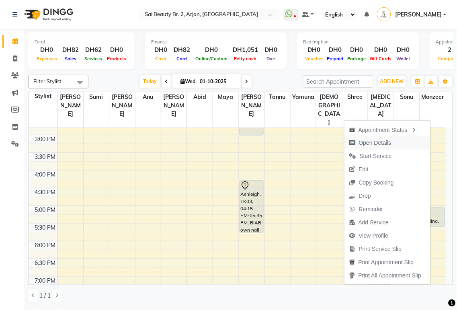
click at [382, 145] on span "Open Details" at bounding box center [375, 143] width 33 height 8
select select "7"
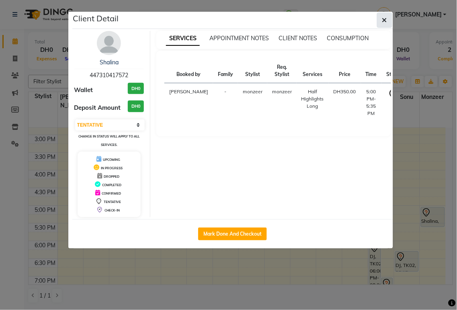
click at [384, 20] on icon "button" at bounding box center [384, 20] width 5 height 6
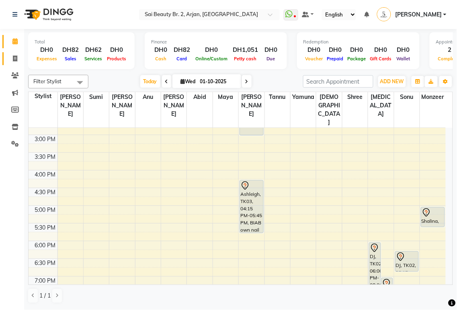
click at [14, 59] on icon at bounding box center [15, 59] width 4 height 6
select select "service"
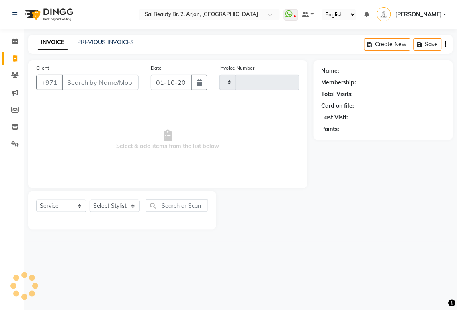
type input "2343"
select select "6956"
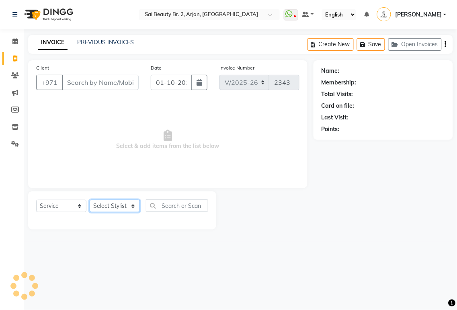
click at [129, 210] on select "Select Stylist" at bounding box center [115, 206] width 50 height 12
select select "57509"
click at [90, 200] on select "Select Stylist [PERSON_NAME][MEDICAL_DATA] [PERSON_NAME] [PERSON_NAME] [PERSON_…" at bounding box center [115, 206] width 50 height 12
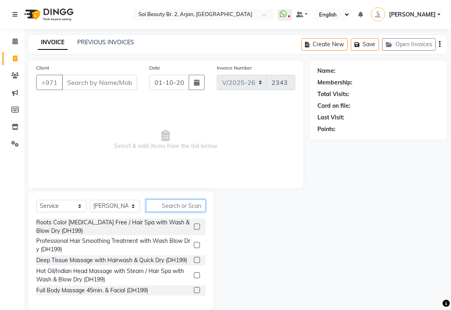
click at [172, 206] on input "text" at bounding box center [176, 205] width 60 height 12
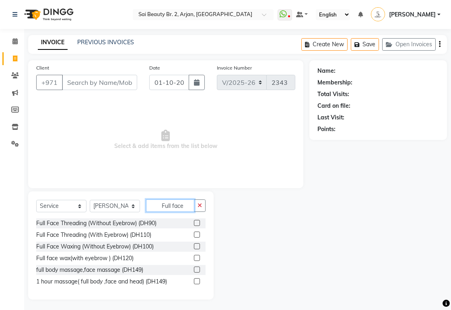
type input "Full face"
click at [197, 247] on label at bounding box center [197, 246] width 6 height 6
click at [197, 247] on input "checkbox" at bounding box center [196, 246] width 5 height 5
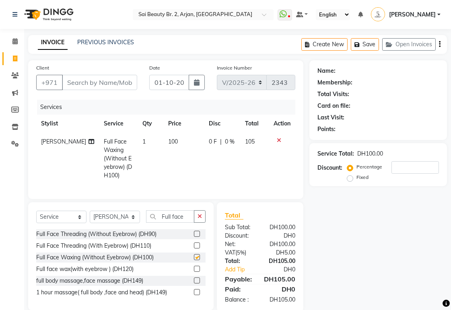
checkbox input "false"
click at [220, 150] on td "0 F | 0 %" at bounding box center [222, 159] width 36 height 52
select select "57509"
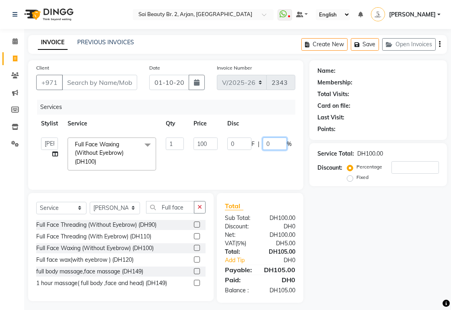
click at [268, 144] on input "0" at bounding box center [275, 144] width 24 height 12
type input "20"
click at [228, 172] on td "0 F | 20 %" at bounding box center [259, 154] width 74 height 43
select select "57509"
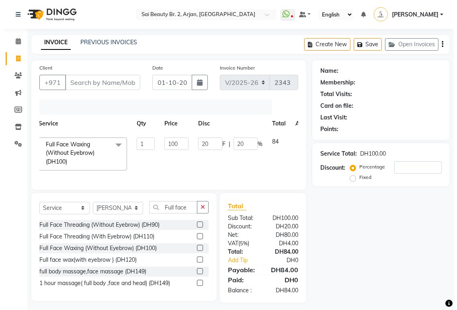
scroll to position [0, 50]
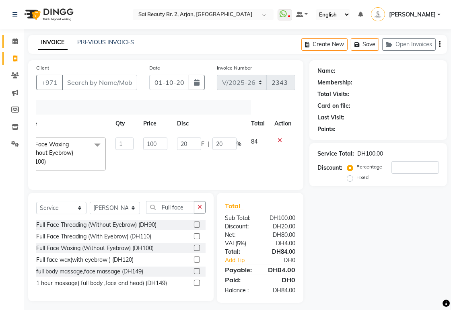
click at [14, 37] on span at bounding box center [15, 41] width 14 height 9
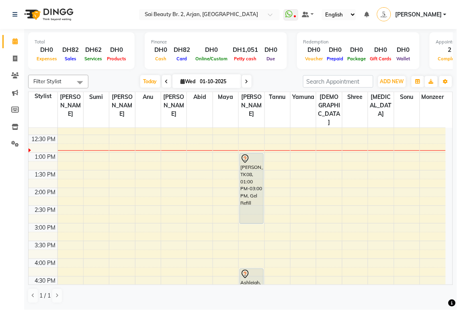
scroll to position [123, 0]
